Goal: Task Accomplishment & Management: Manage account settings

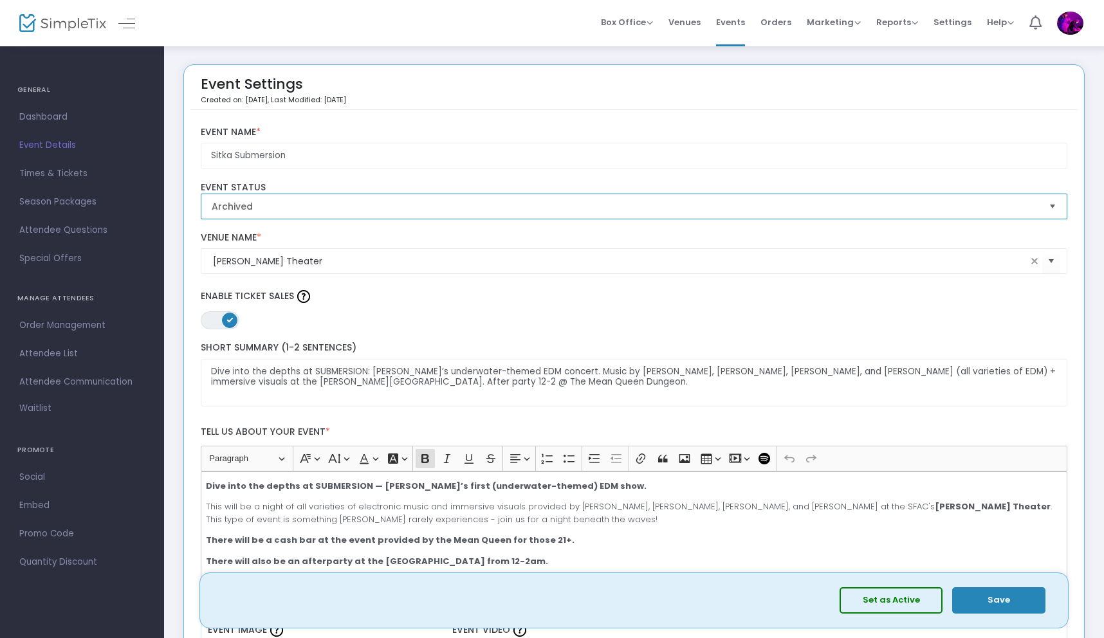
click at [744, 194] on span "Archived" at bounding box center [626, 206] width 838 height 24
click at [65, 55] on ul "GENERAL Dashboard Event Details Times & Tickets Season Packages Season Packages…" at bounding box center [82, 320] width 164 height 551
click at [351, 200] on span "Archived" at bounding box center [625, 206] width 827 height 13
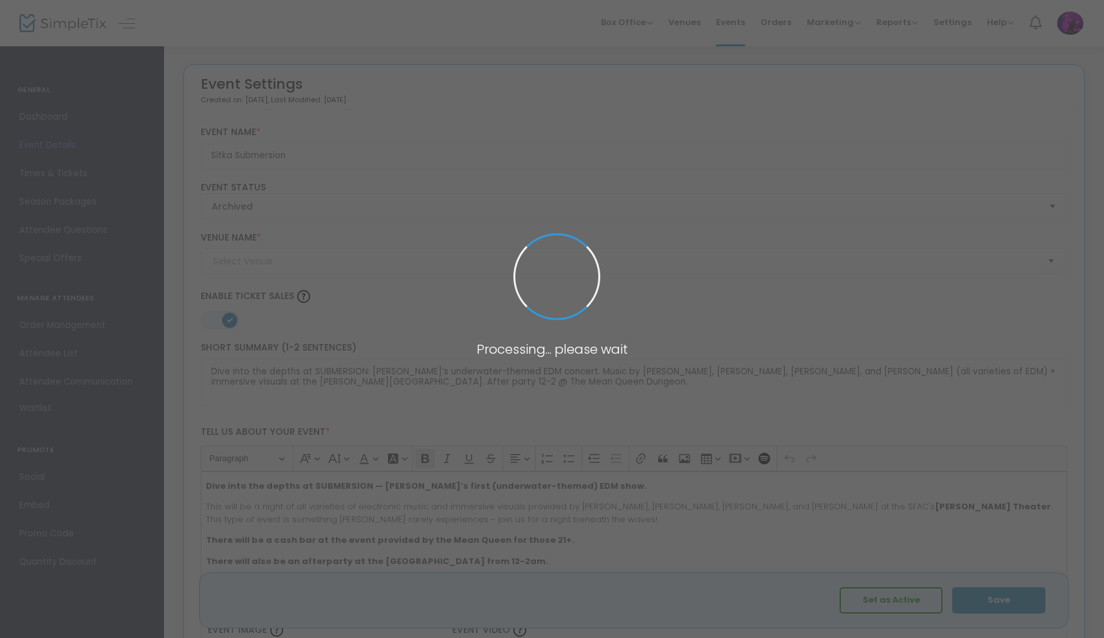
type input "[PERSON_NAME] Theater"
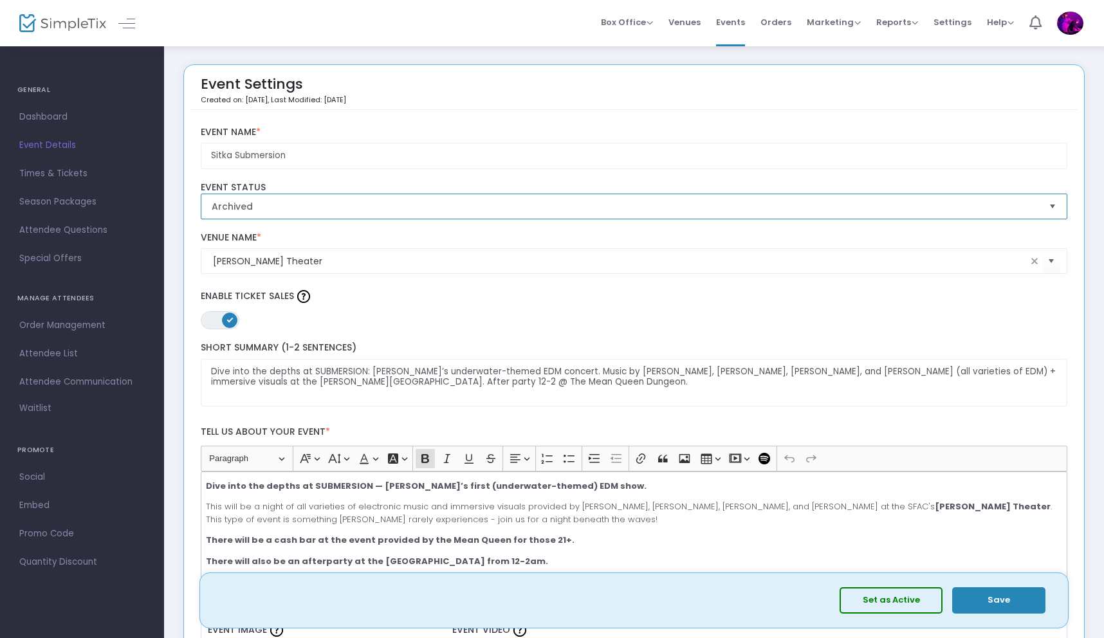
click at [278, 200] on span "Archived" at bounding box center [625, 206] width 827 height 13
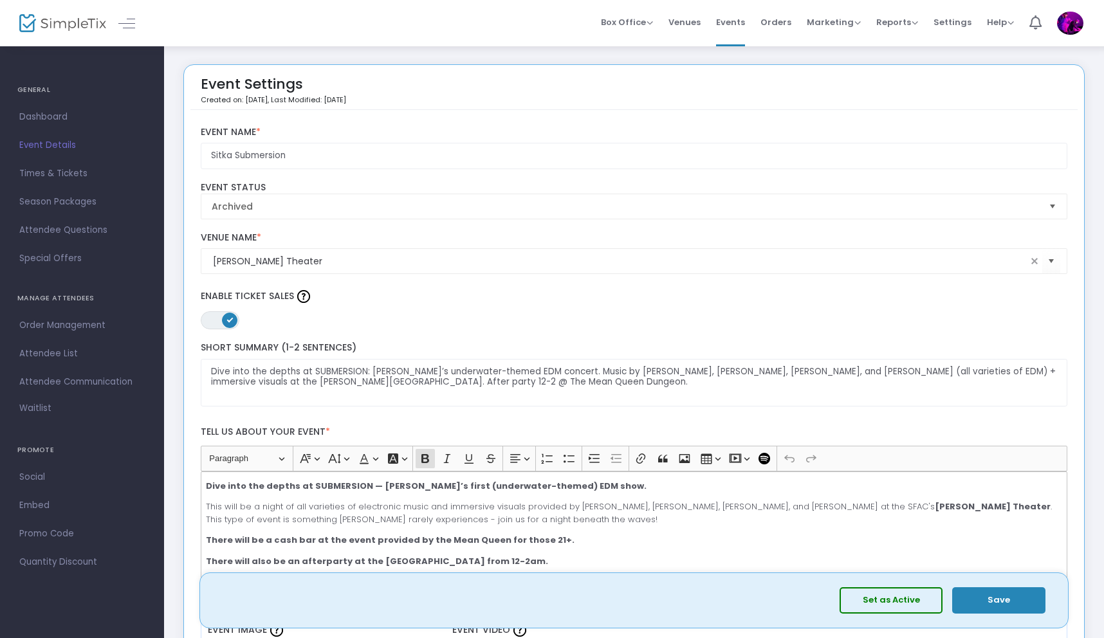
click at [40, 147] on span "Event Details" at bounding box center [81, 145] width 125 height 17
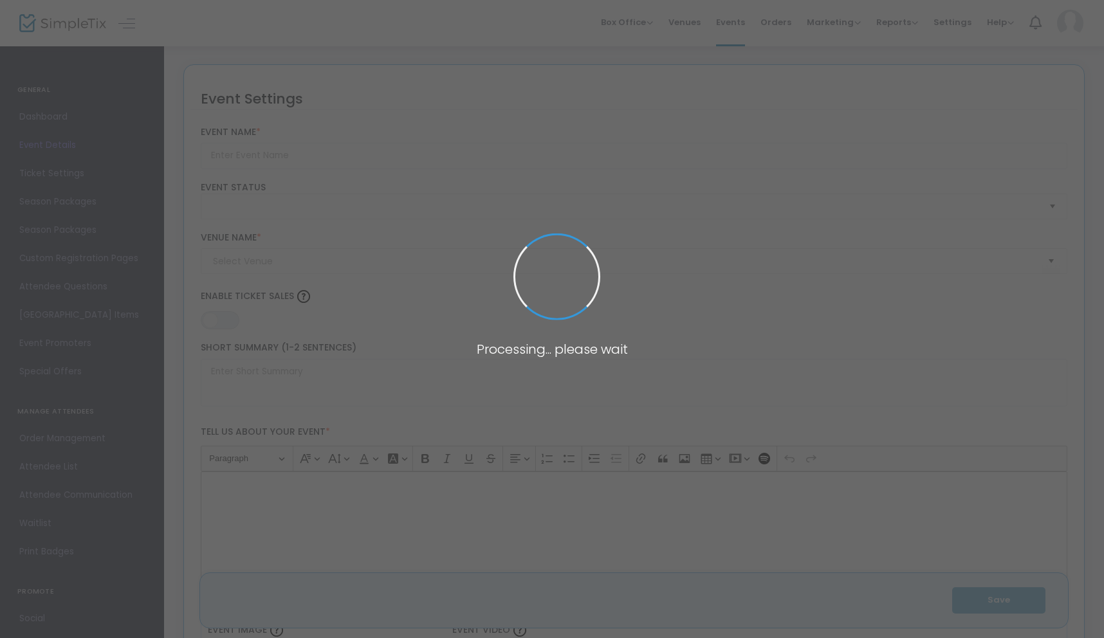
type input "Sitka Submersion"
type textarea "Dive into the depths at SUBMERSION: [PERSON_NAME]’s underwater-themed EDM conce…"
type input "Buy Tickets"
type input "[PERSON_NAME] Theater"
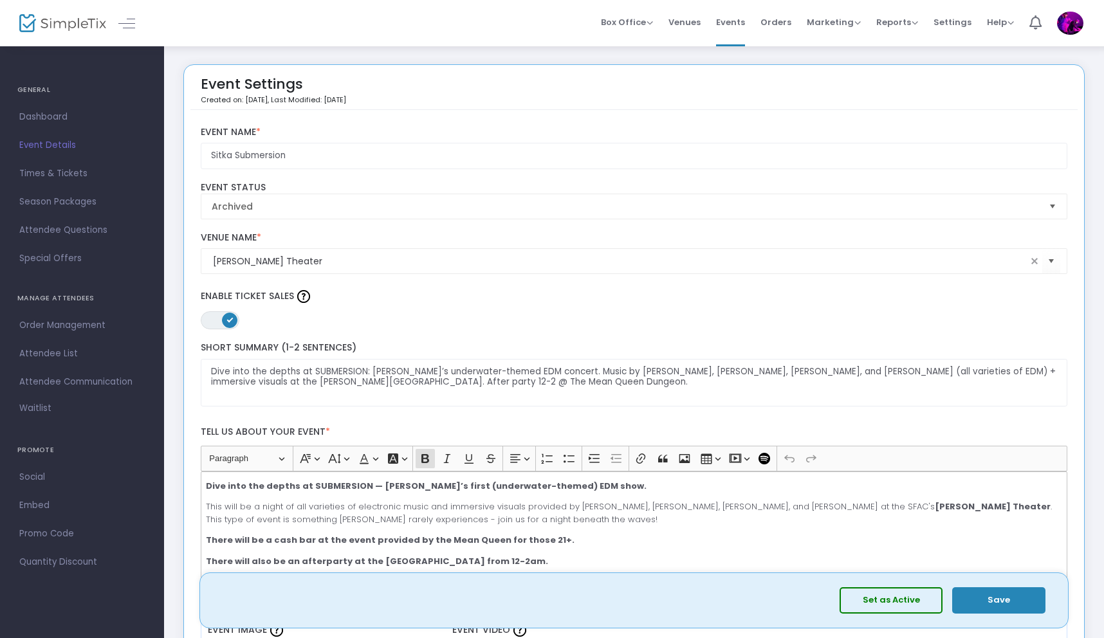
click at [46, 145] on span "Event Details" at bounding box center [81, 145] width 125 height 17
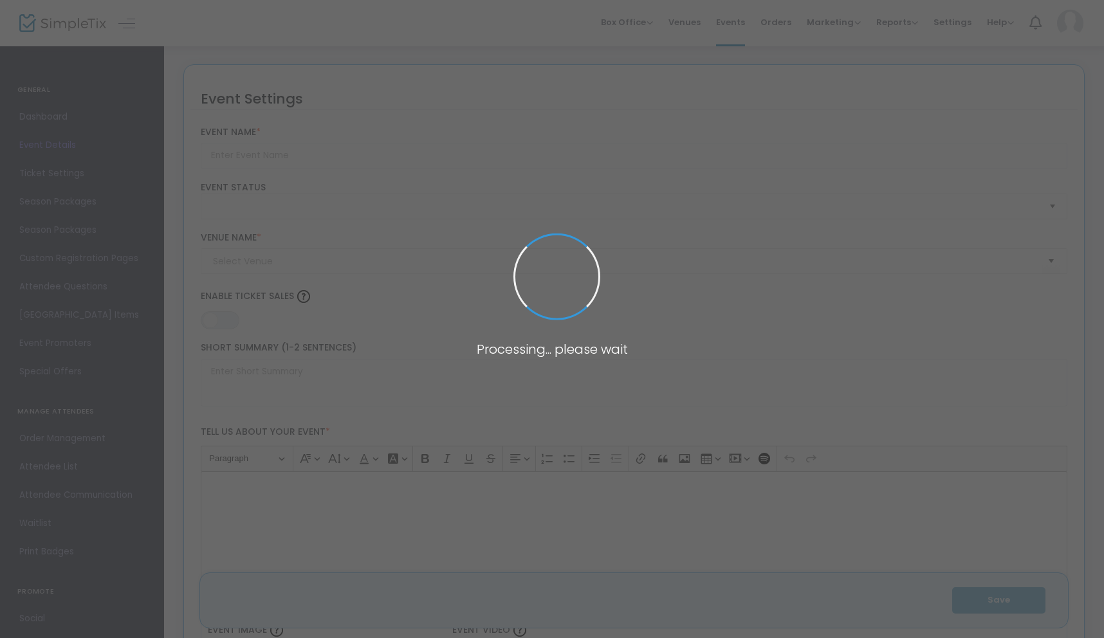
type input "Sitka Submersion"
type textarea "Dive into the depths at SUBMERSION: [PERSON_NAME]’s underwater-themed EDM conce…"
type input "Buy Tickets"
type input "[PERSON_NAME] Theater"
click at [43, 119] on span at bounding box center [552, 319] width 1104 height 638
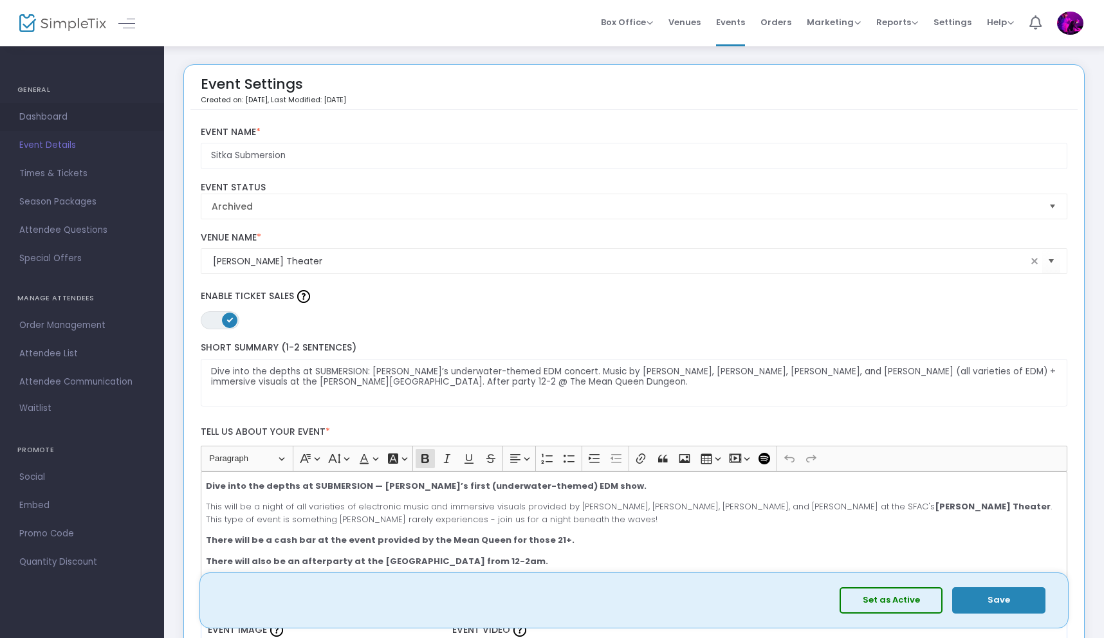
click at [48, 120] on span "Dashboard" at bounding box center [81, 117] width 125 height 17
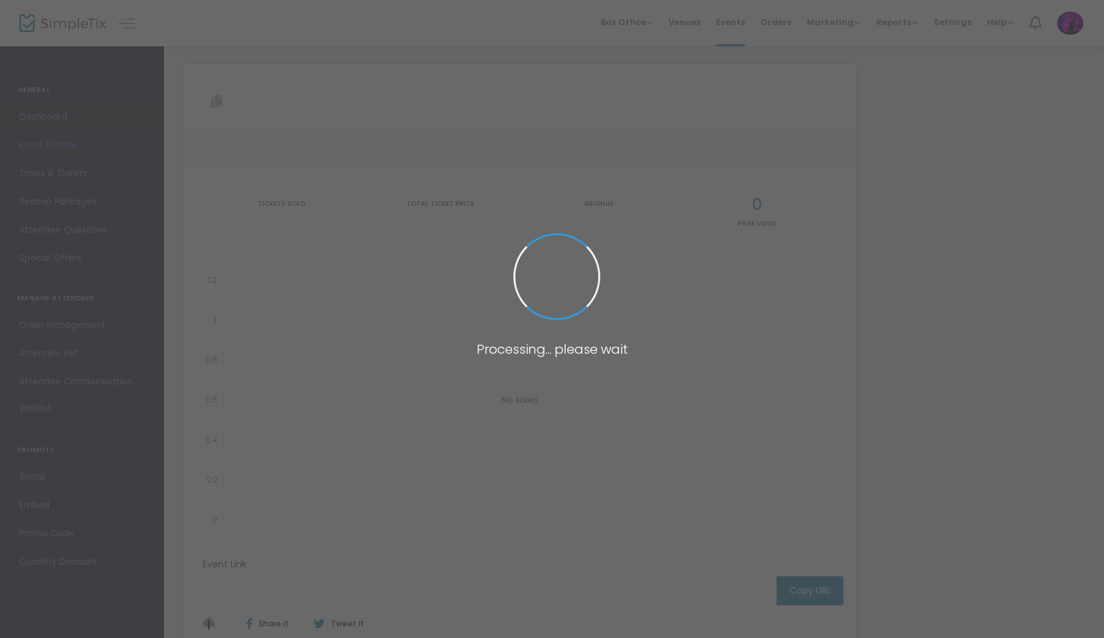
type input "[URL][DOMAIN_NAME]"
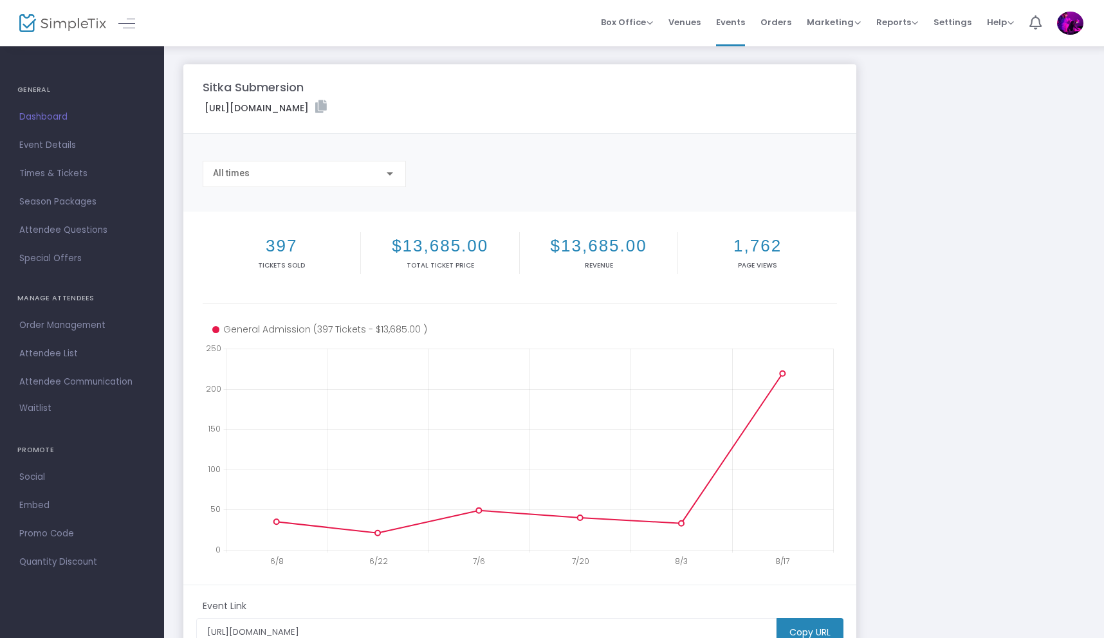
click at [266, 166] on div "All times" at bounding box center [304, 171] width 183 height 24
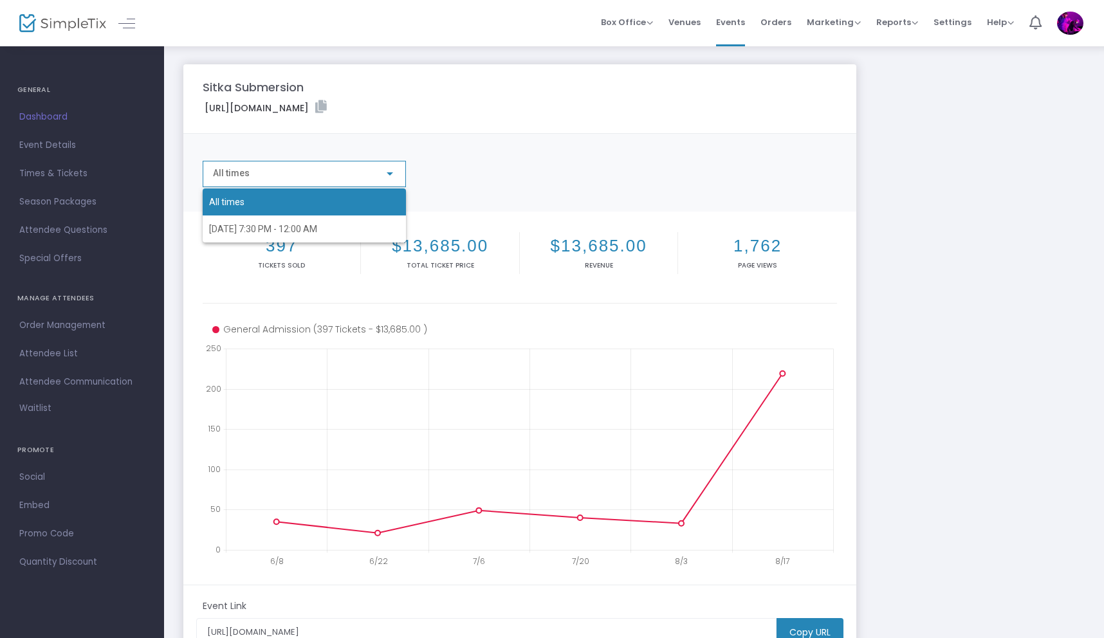
click at [279, 107] on div at bounding box center [552, 319] width 1104 height 638
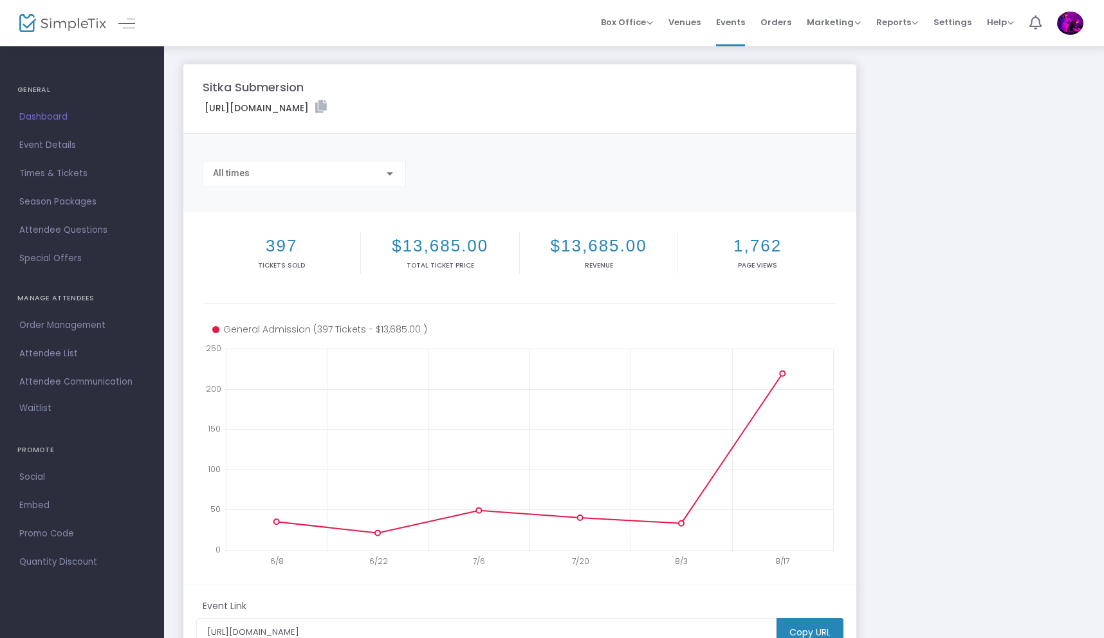
click at [988, 53] on div "Sitka Submersion [URL][DOMAIN_NAME] Copy All times 397 Tickets sold $13,685.00 …" at bounding box center [634, 397] width 940 height 704
click at [740, 24] on span "Events" at bounding box center [730, 22] width 29 height 33
